Goal: Navigation & Orientation: Find specific page/section

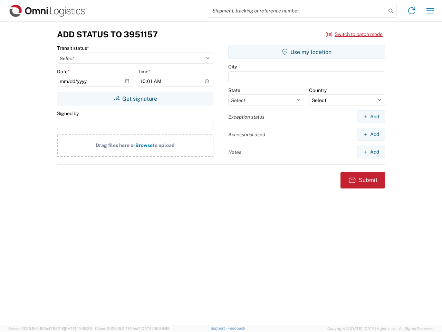
click at [297, 11] on input "search" at bounding box center [296, 10] width 179 height 13
click at [391, 11] on icon at bounding box center [391, 11] width 10 height 10
click at [412, 11] on icon at bounding box center [411, 10] width 11 height 11
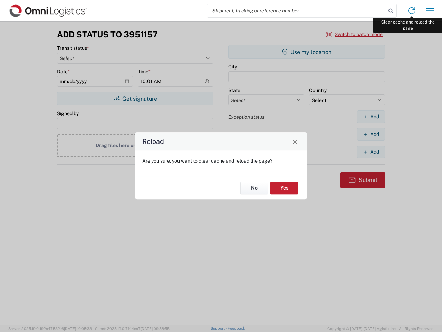
click at [430, 11] on div "Reload Are you sure, you want to clear cache and reload the page? No Yes" at bounding box center [221, 166] width 442 height 332
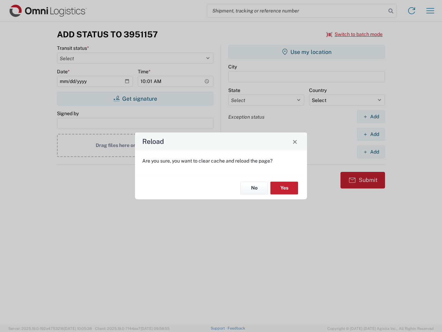
click at [355, 34] on div "Reload Are you sure, you want to clear cache and reload the page? No Yes" at bounding box center [221, 166] width 442 height 332
click at [135, 98] on div "Reload Are you sure, you want to clear cache and reload the page? No Yes" at bounding box center [221, 166] width 442 height 332
click at [307, 52] on div "Reload Are you sure, you want to clear cache and reload the page? No Yes" at bounding box center [221, 166] width 442 height 332
click at [371, 116] on div "Reload Are you sure, you want to clear cache and reload the page? No Yes" at bounding box center [221, 166] width 442 height 332
click at [371, 134] on div "Reload Are you sure, you want to clear cache and reload the page? No Yes" at bounding box center [221, 166] width 442 height 332
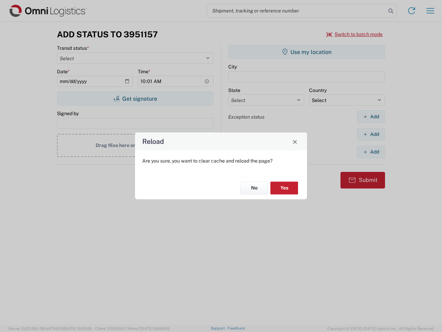
click at [371, 152] on div "Reload Are you sure, you want to clear cache and reload the page? No Yes" at bounding box center [221, 166] width 442 height 332
